Goal: Transaction & Acquisition: Purchase product/service

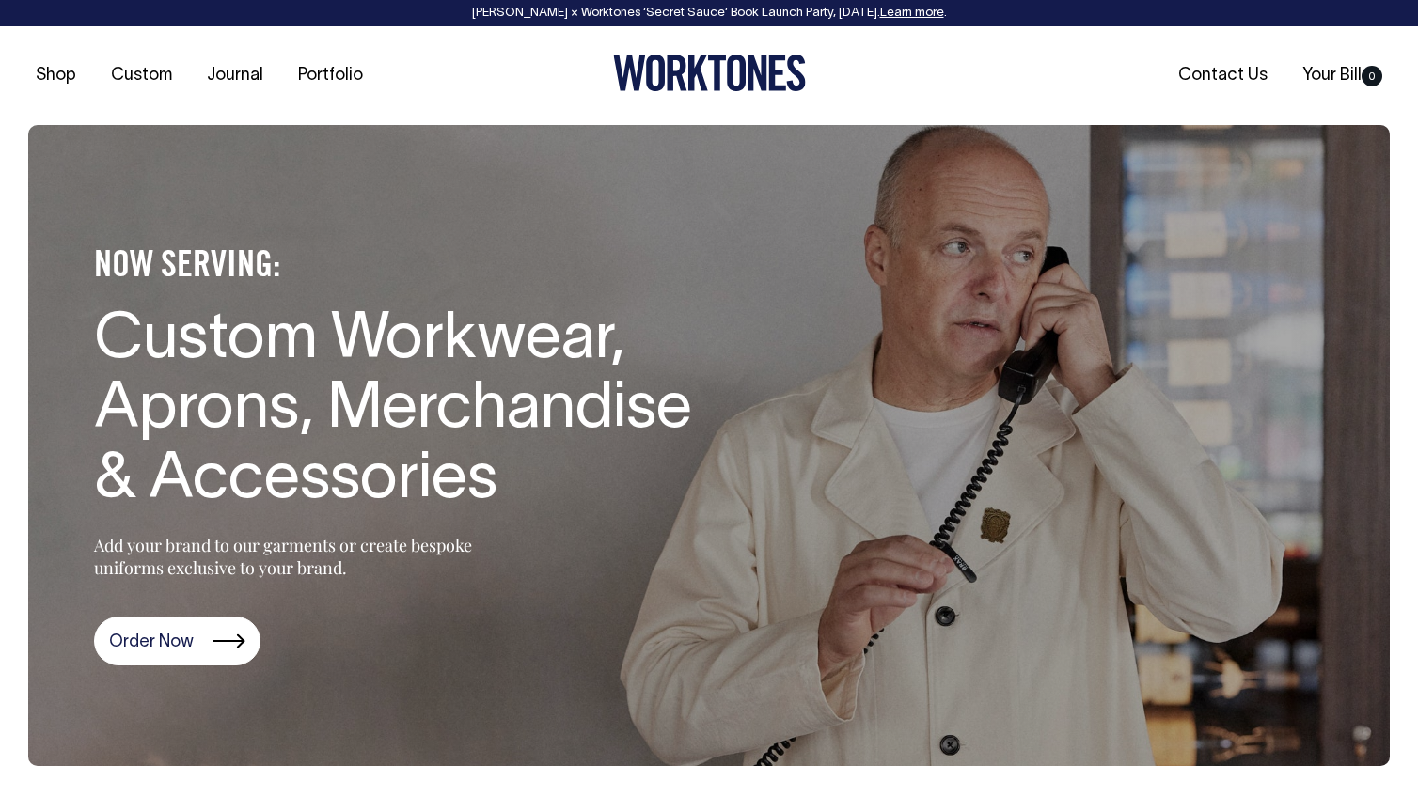
click at [762, 47] on div "Shop Custom Journal Portfolio Contact Us Your Bill 0" at bounding box center [709, 75] width 1418 height 99
click at [739, 75] on icon at bounding box center [709, 73] width 193 height 37
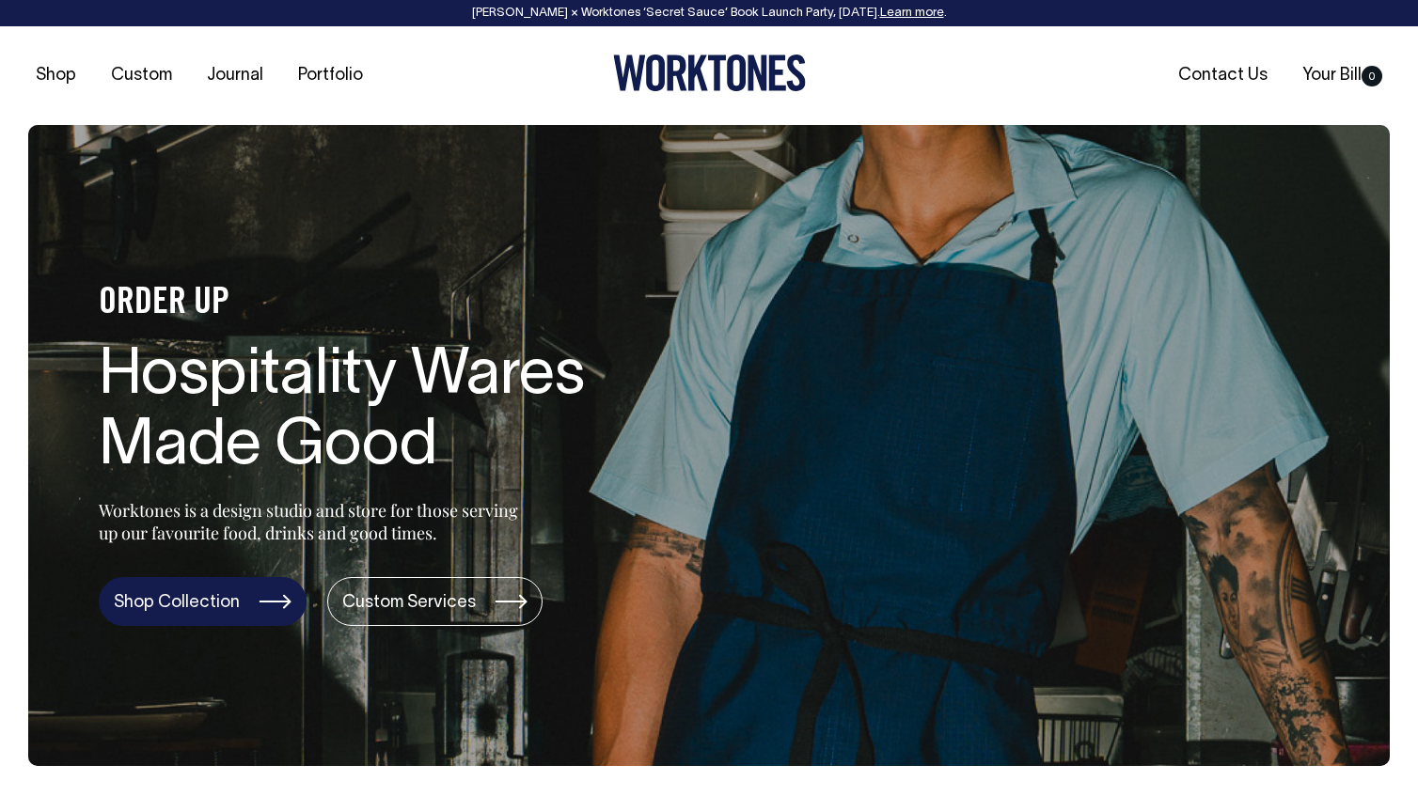
click at [251, 591] on link "Shop Collection" at bounding box center [203, 601] width 208 height 49
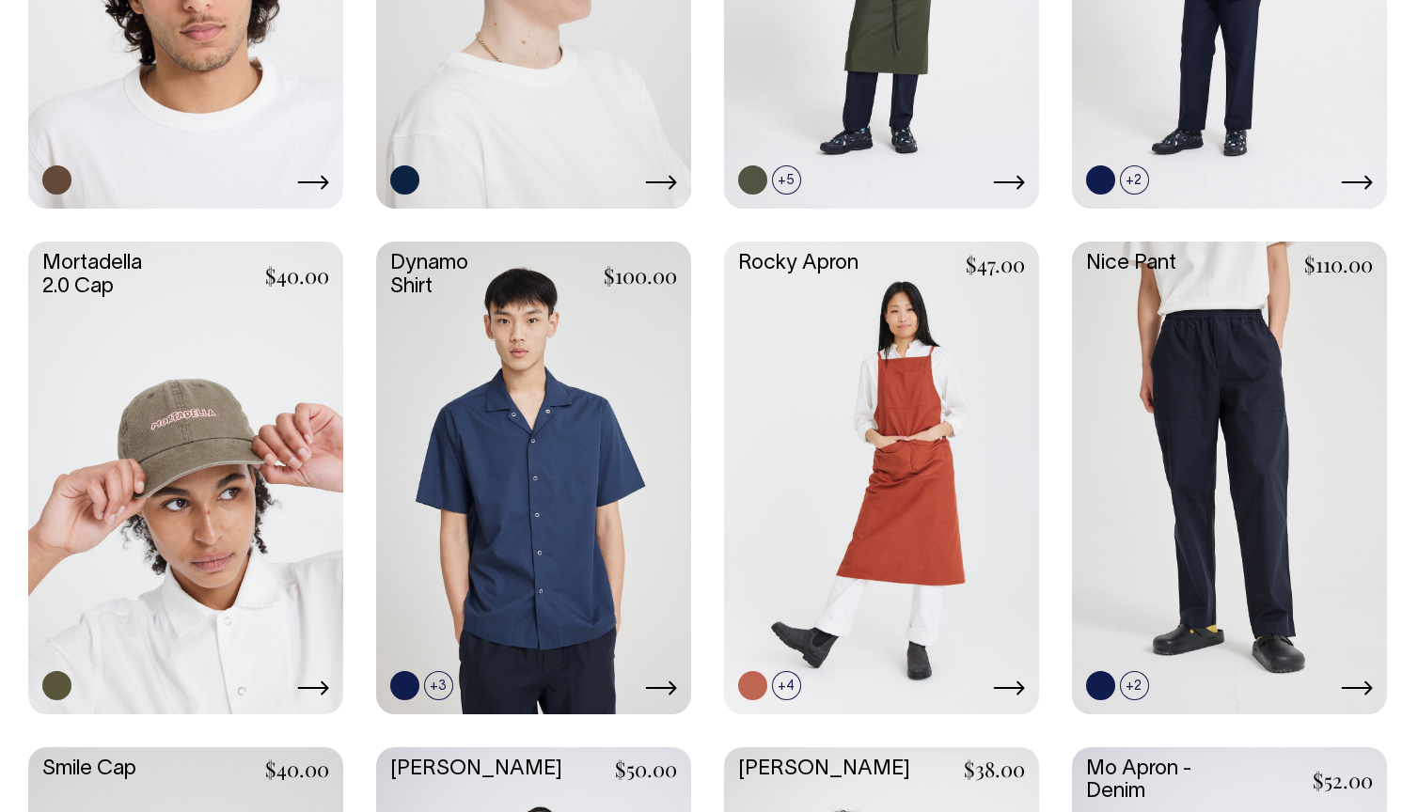
scroll to position [1701, 0]
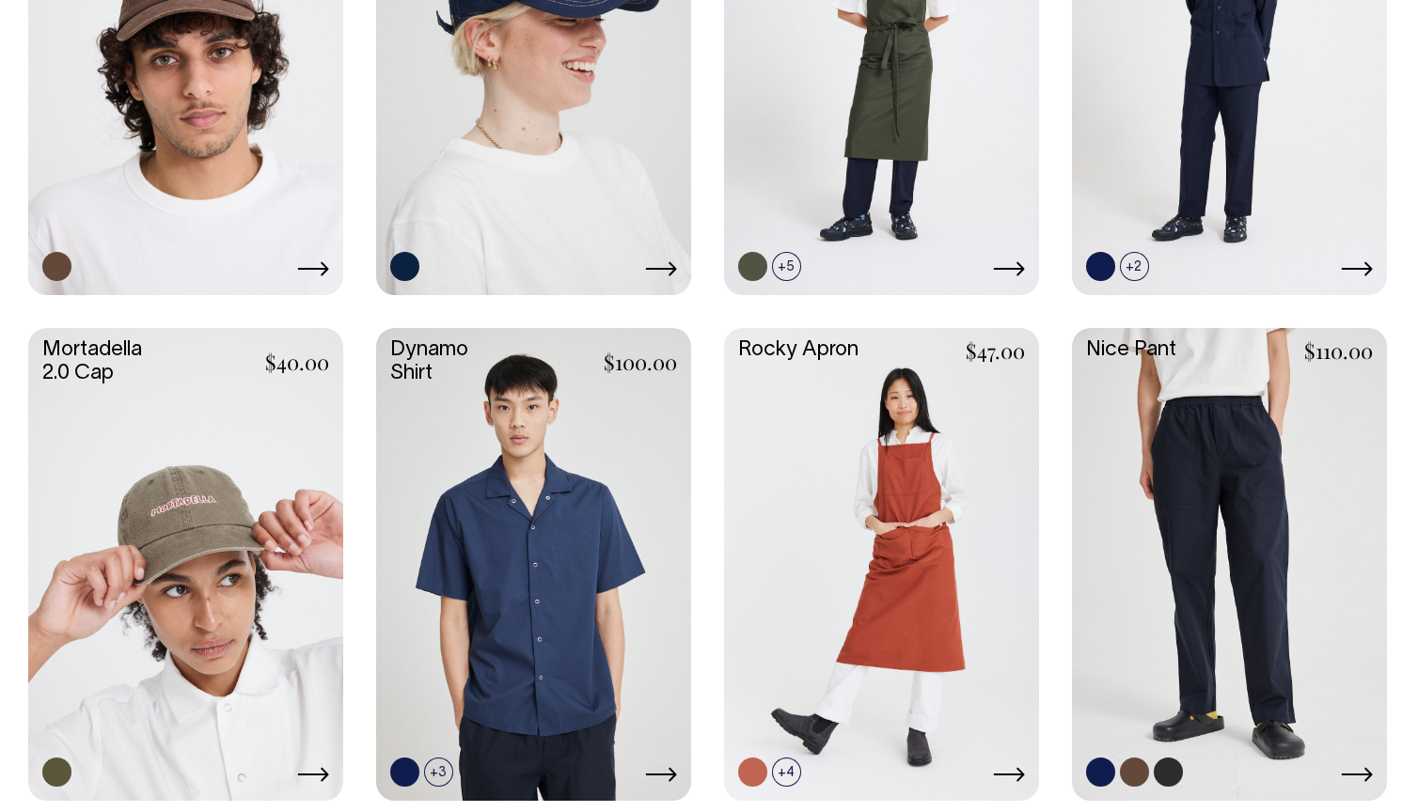
click at [1224, 290] on div "Blank Dad Cap $25.00 +7" at bounding box center [708, 817] width 1361 height 2999
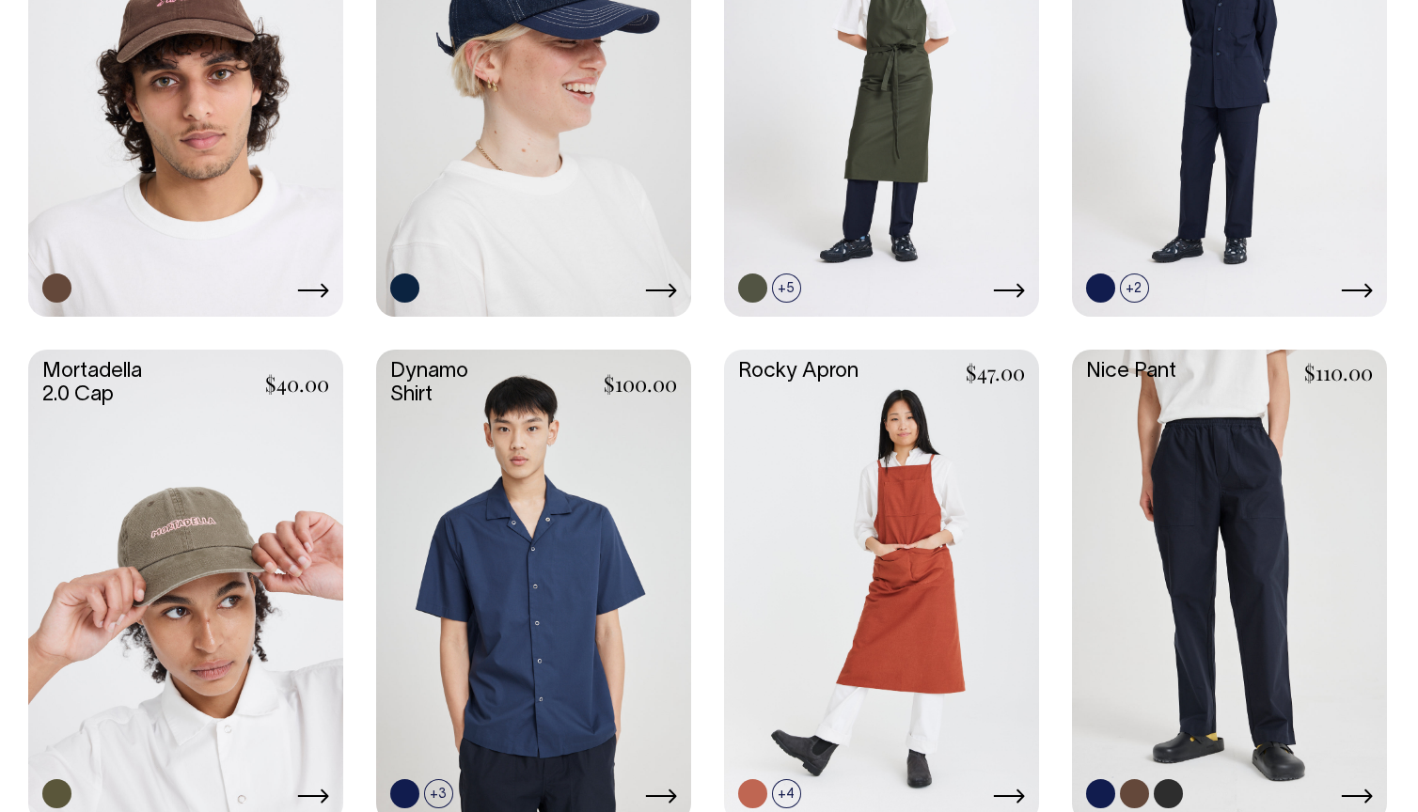
scroll to position [1595, 0]
click at [1212, 423] on link at bounding box center [1229, 585] width 315 height 469
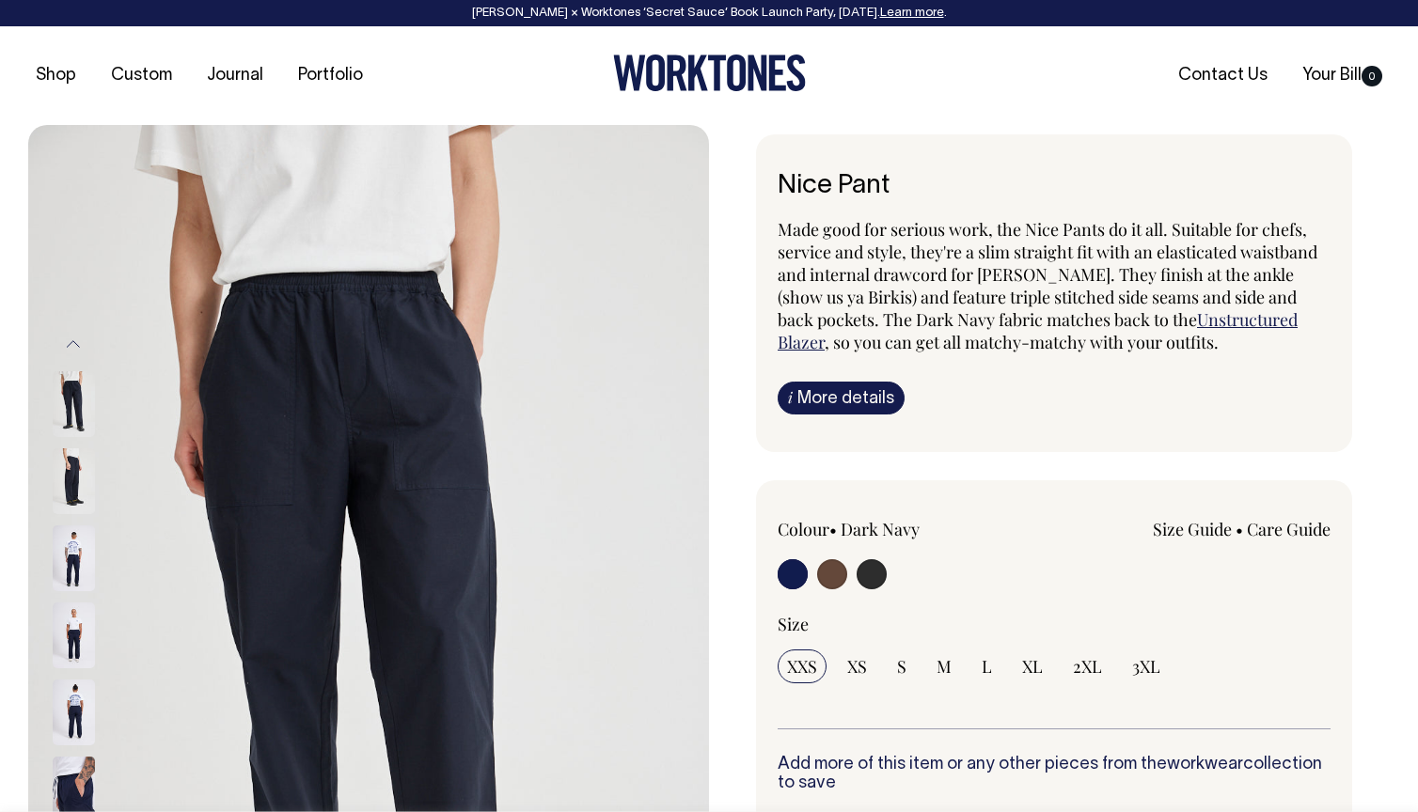
click at [834, 576] on input "radio" at bounding box center [832, 574] width 30 height 30
radio input "true"
radio input "false"
radio input "true"
select select "Chocolate"
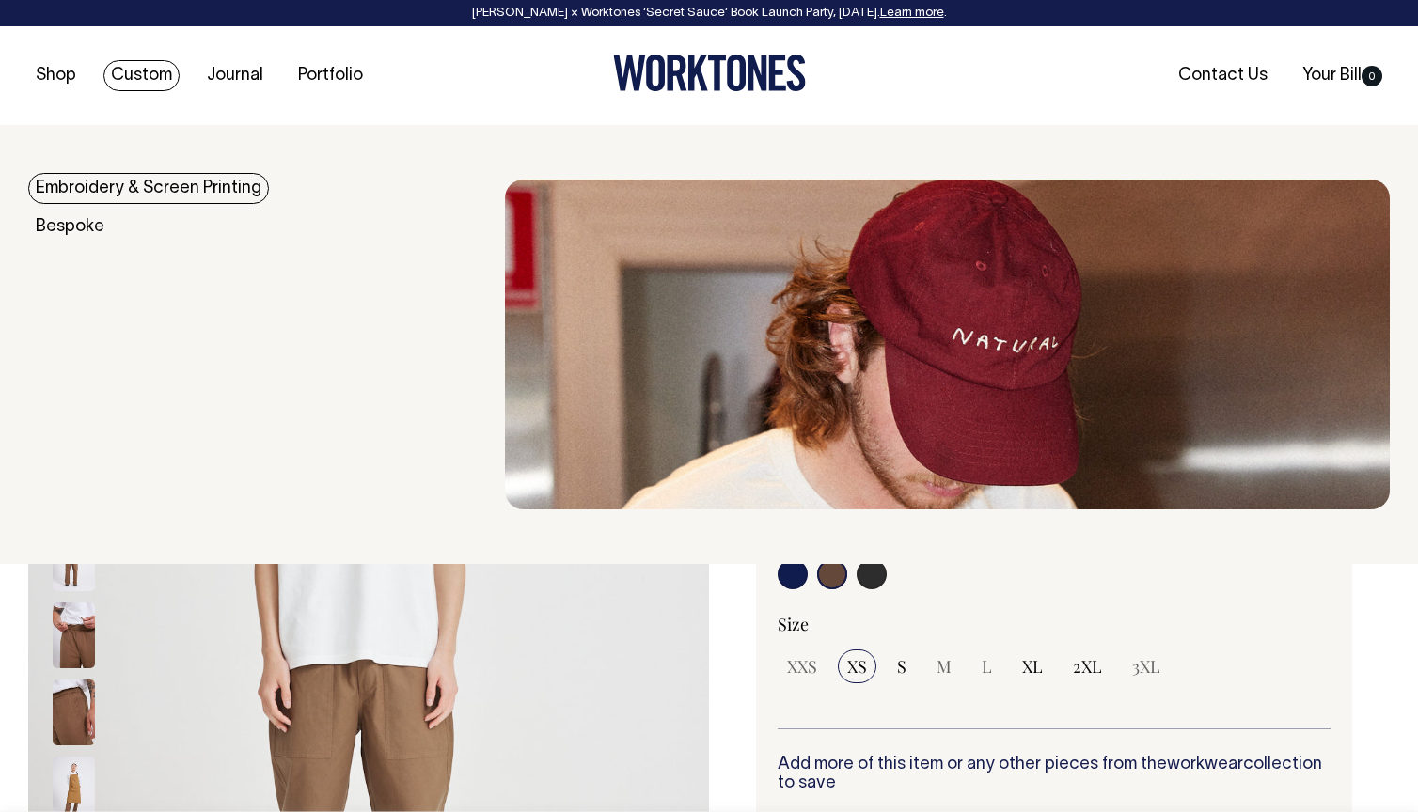
click at [166, 74] on link "Custom" at bounding box center [141, 75] width 76 height 31
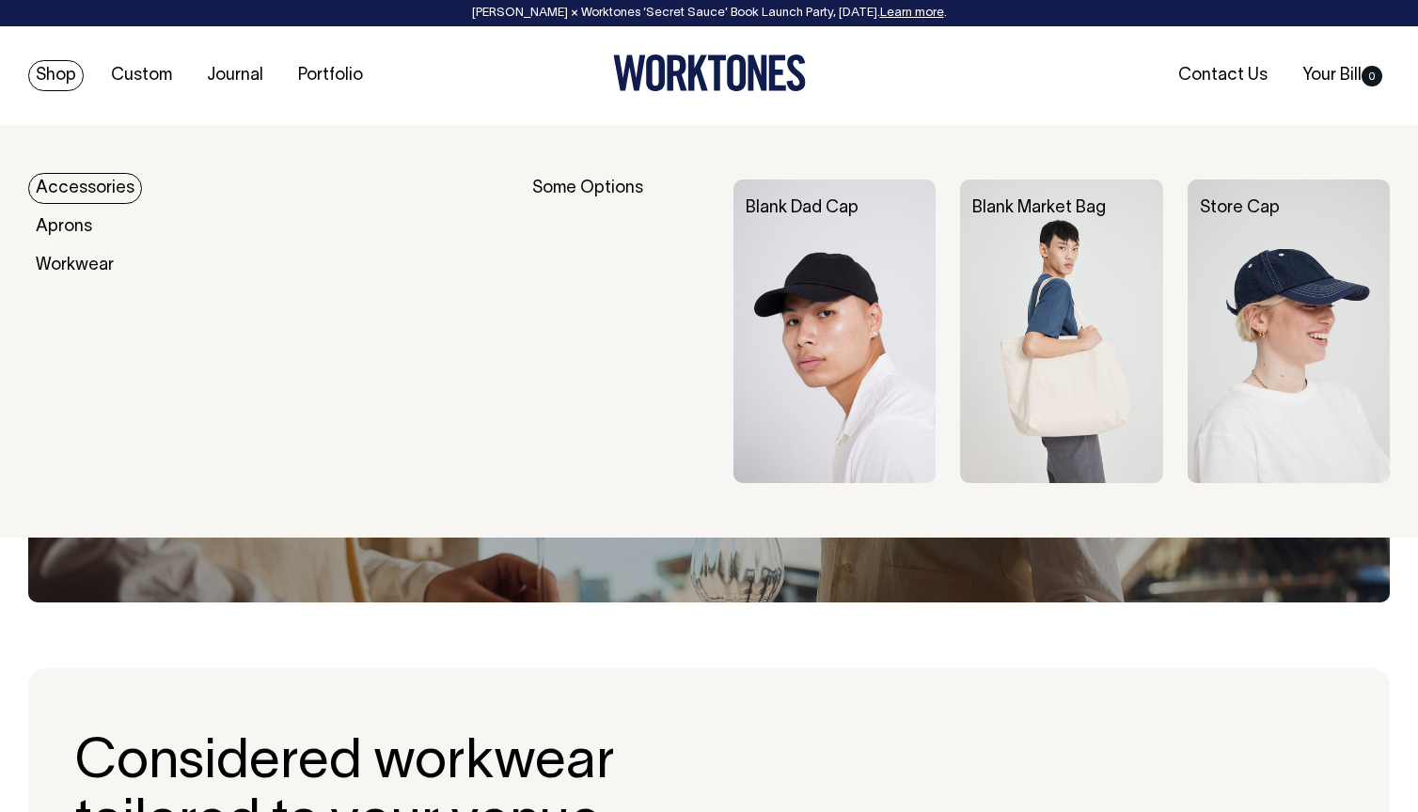
click at [64, 75] on link "Shop" at bounding box center [55, 75] width 55 height 31
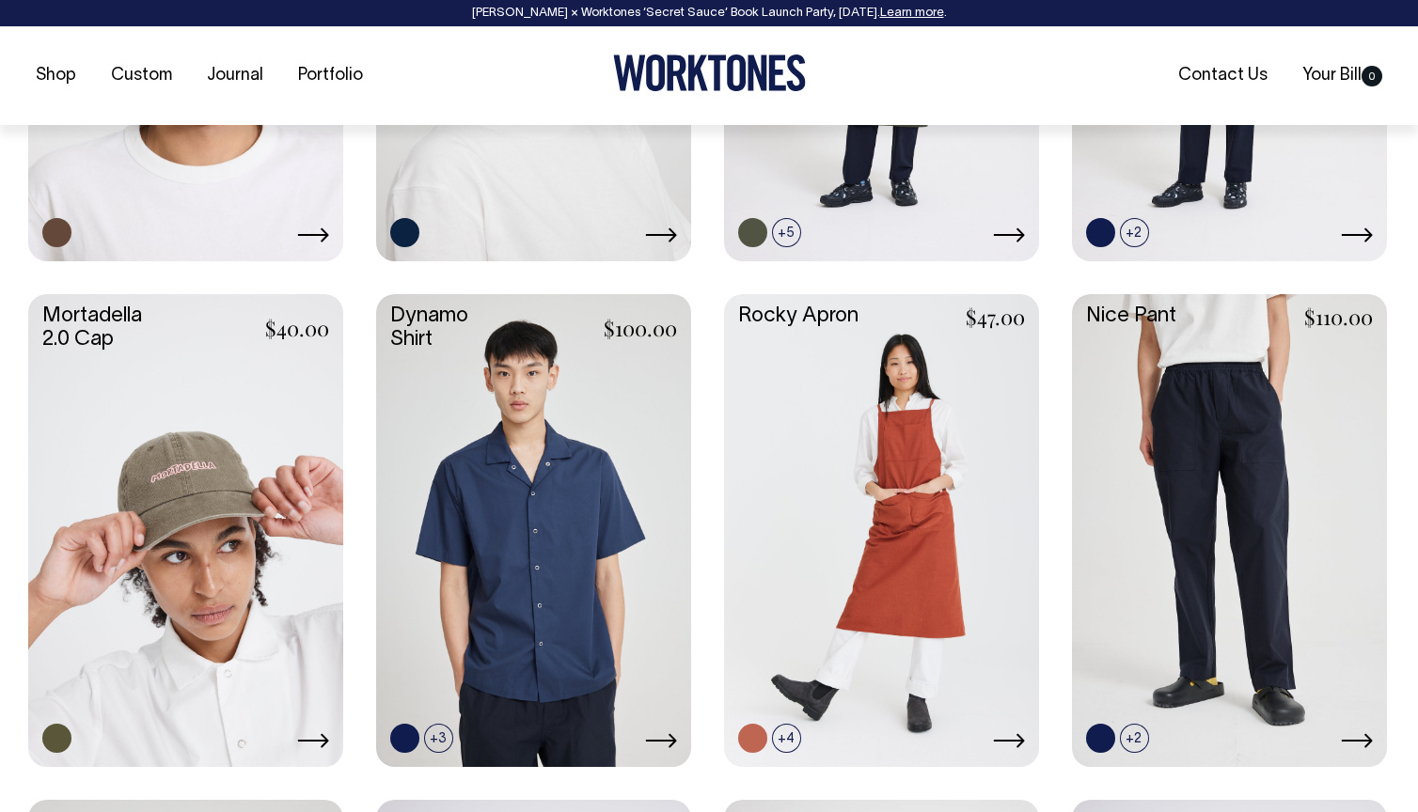
scroll to position [1653, 0]
